Goal: Information Seeking & Learning: Learn about a topic

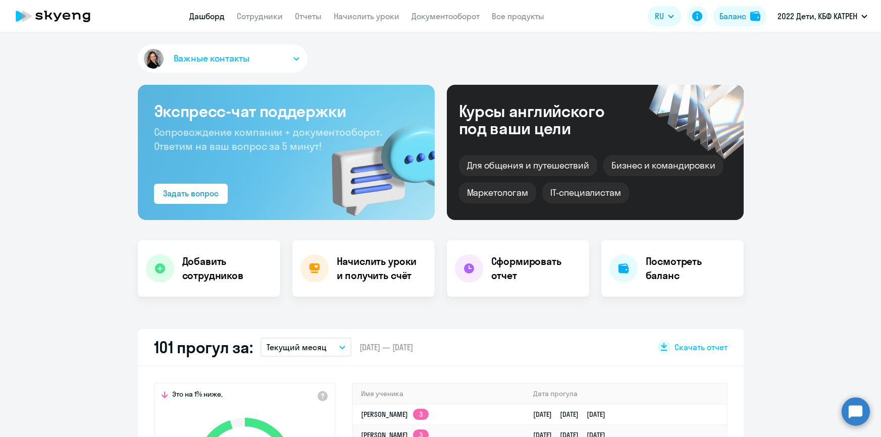
select select "30"
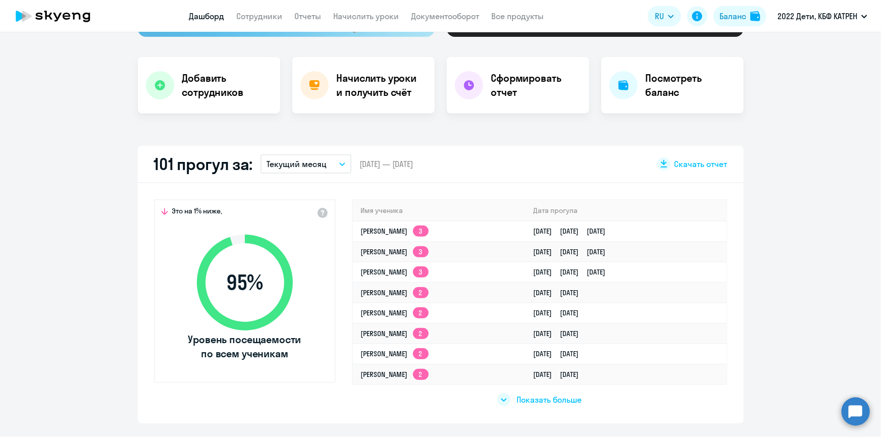
click at [858, 415] on circle at bounding box center [856, 411] width 28 height 28
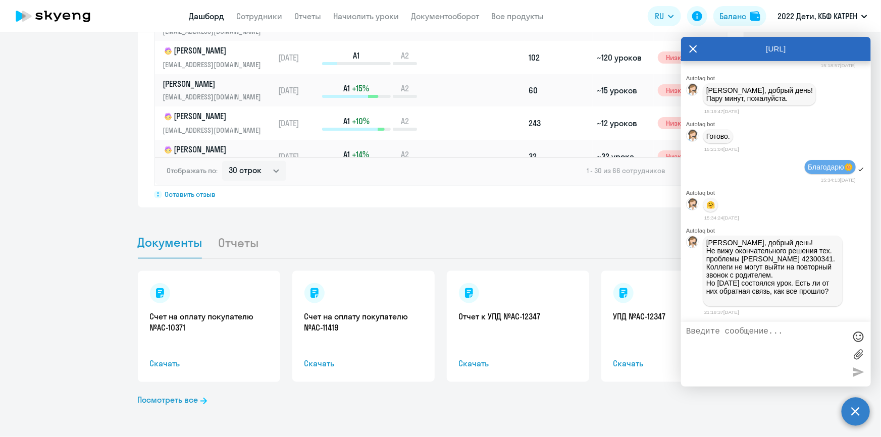
scroll to position [34374, 0]
click at [727, 256] on p "[PERSON_NAME], добрый день! Не вижу окончательного решения тех. проблемы [PERSO…" at bounding box center [772, 267] width 133 height 57
drag, startPoint x: 707, startPoint y: 265, endPoint x: 776, endPoint y: 275, distance: 69.9
click at [776, 275] on p "[PERSON_NAME], добрый день! Не вижу окончательного решения тех. проблемы [PERSO…" at bounding box center [772, 267] width 133 height 57
click at [784, 272] on p "[PERSON_NAME], добрый день! Не вижу окончательного решения тех. проблемы [PERSO…" at bounding box center [772, 267] width 133 height 57
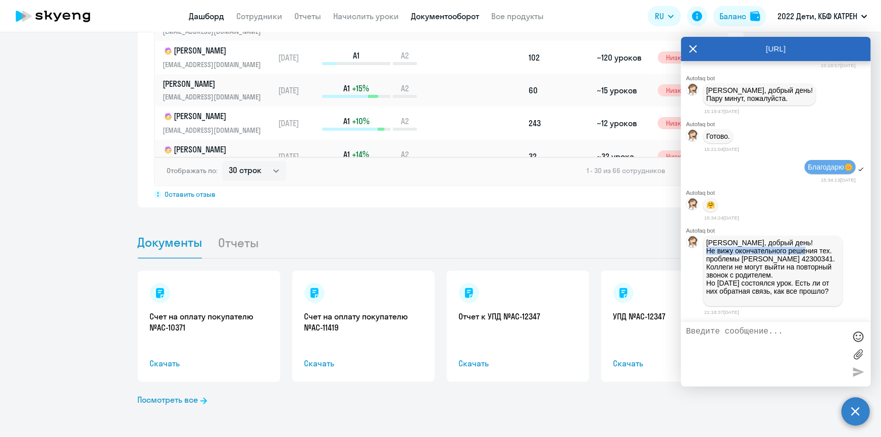
drag, startPoint x: 707, startPoint y: 242, endPoint x: 430, endPoint y: 18, distance: 356.1
click at [800, 239] on p "[PERSON_NAME], добрый день! Не вижу окончательного решения тех. проблемы [PERSO…" at bounding box center [772, 267] width 133 height 57
drag, startPoint x: 708, startPoint y: 266, endPoint x: 774, endPoint y: 273, distance: 66.5
click at [774, 273] on p "[PERSON_NAME], добрый день! Не вижу окончательного решения тех. проблемы [PERSO…" at bounding box center [772, 267] width 133 height 57
copy p "Коллеги не могут выйти на повторный звонок с родителем."
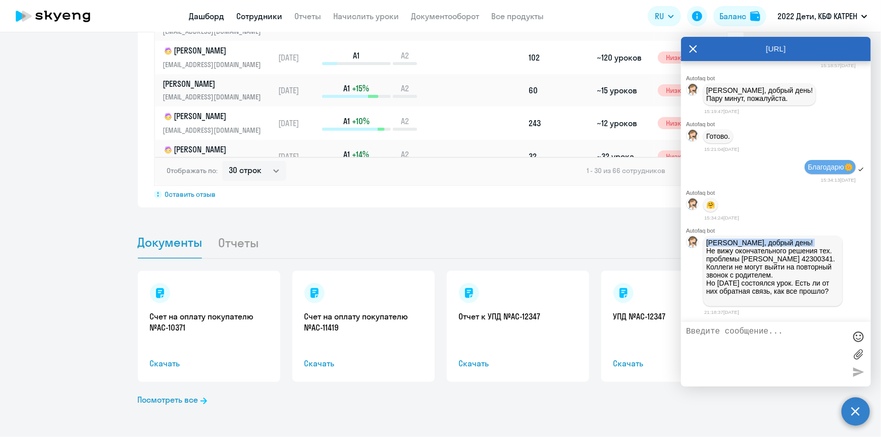
click at [247, 16] on link "Сотрудники" at bounding box center [260, 16] width 46 height 10
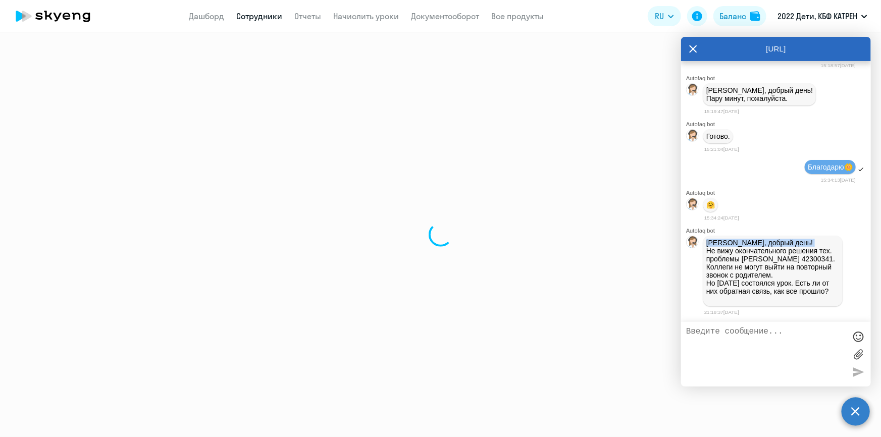
select select "30"
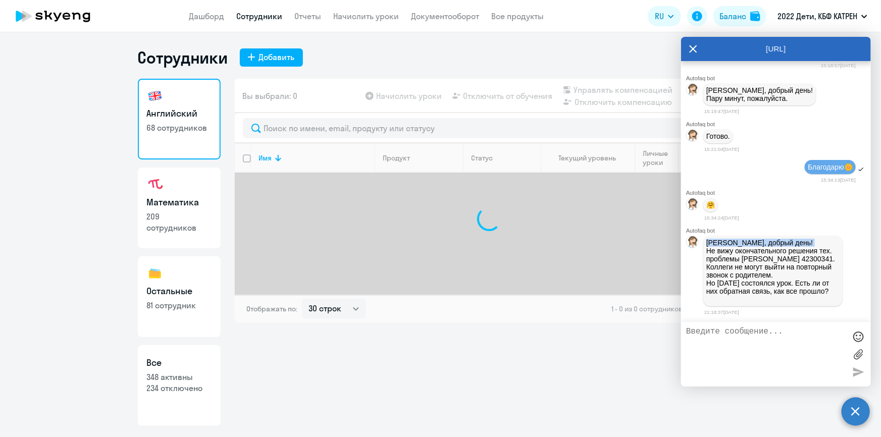
click at [179, 393] on link "Все 348 активны 234 отключено" at bounding box center [179, 385] width 83 height 81
select select "30"
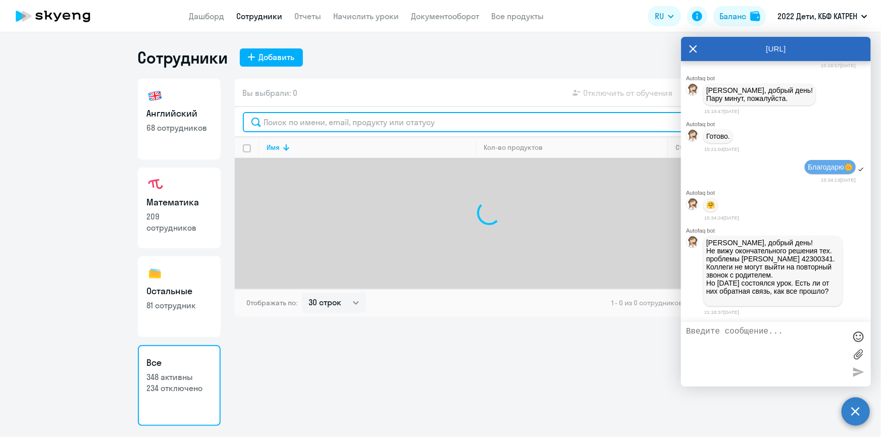
click at [358, 125] on input "text" at bounding box center [489, 122] width 493 height 20
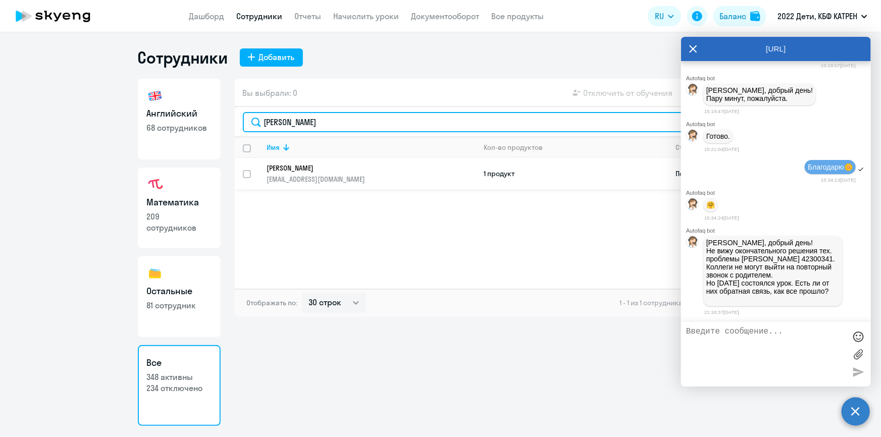
type input "[PERSON_NAME]"
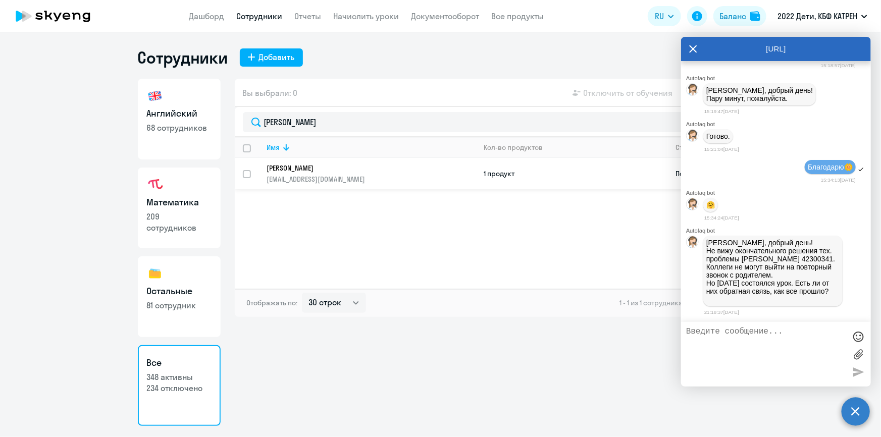
click at [293, 170] on p "[PERSON_NAME]" at bounding box center [364, 168] width 195 height 9
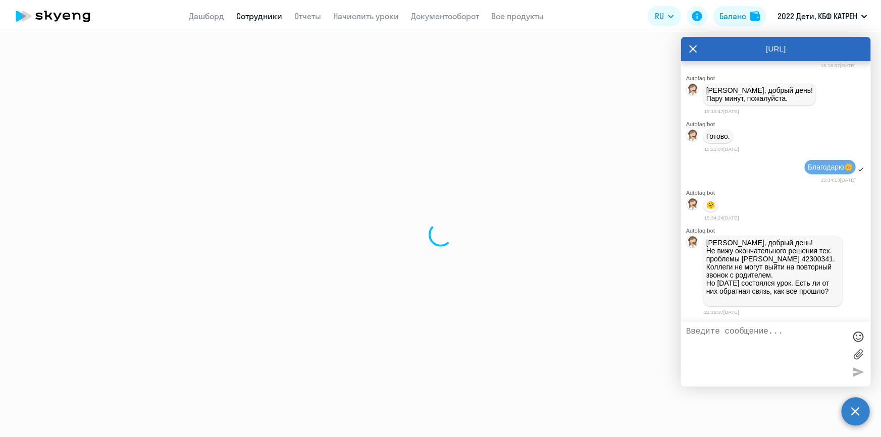
select select "math"
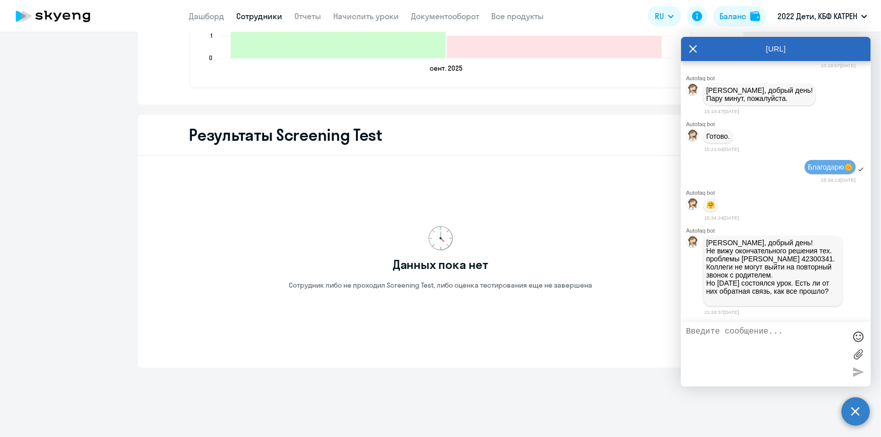
scroll to position [1204, 0]
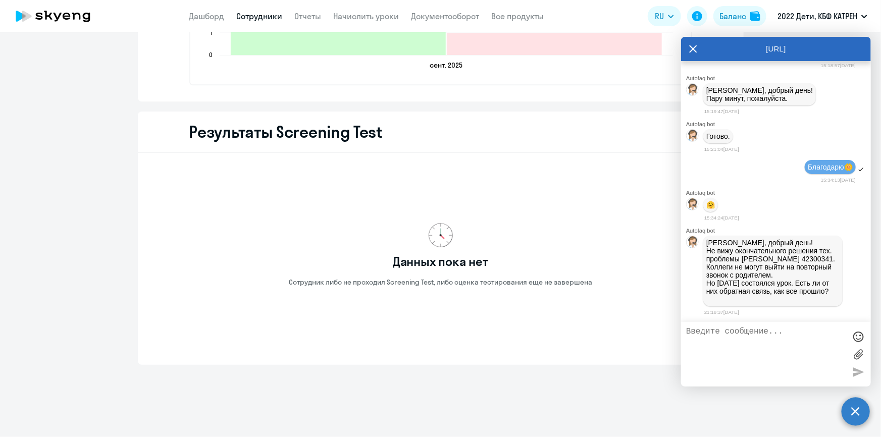
click at [749, 340] on textarea at bounding box center [766, 354] width 160 height 55
